Goal: Task Accomplishment & Management: Manage account settings

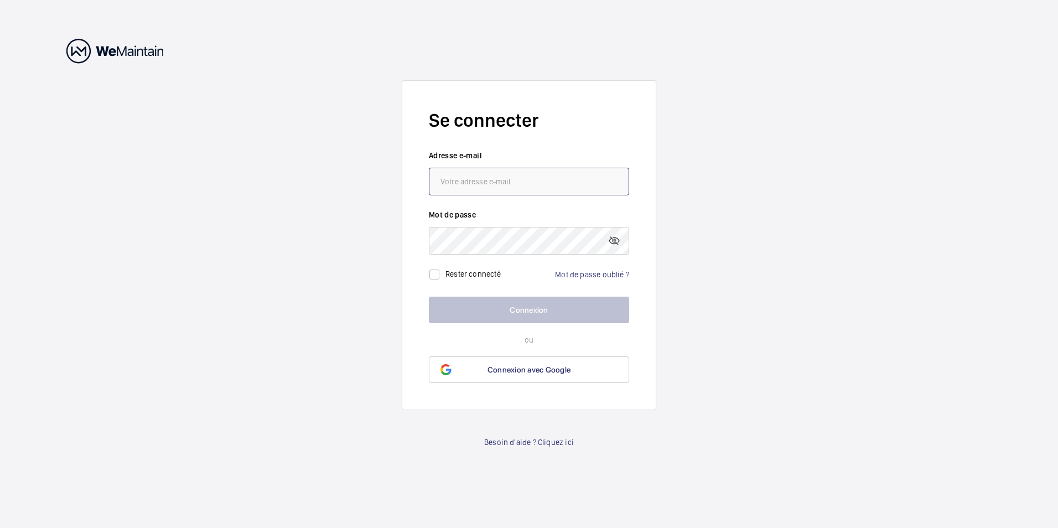
click at [533, 176] on input "email" at bounding box center [529, 182] width 200 height 28
click at [515, 184] on input "email" at bounding box center [529, 182] width 200 height 28
type input "[EMAIL_ADDRESS][DOMAIN_NAME]"
click at [543, 180] on input "[EMAIL_ADDRESS][DOMAIN_NAME]" at bounding box center [529, 182] width 200 height 28
drag, startPoint x: 535, startPoint y: 183, endPoint x: 402, endPoint y: 181, distance: 133.9
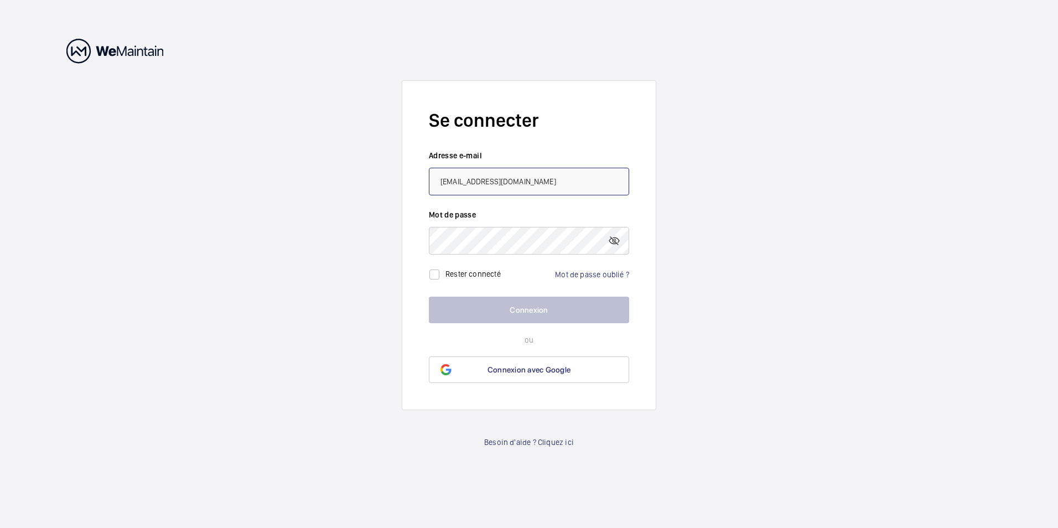
click at [402, 181] on form "Se connecter Adresse e-mail [EMAIL_ADDRESS][DOMAIN_NAME] Mot de passe Rester co…" at bounding box center [529, 245] width 254 height 330
click at [451, 179] on input "email" at bounding box center [529, 182] width 200 height 28
type input "[EMAIL_ADDRESS][DOMAIN_NAME]"
